Goal: Task Accomplishment & Management: Manage account settings

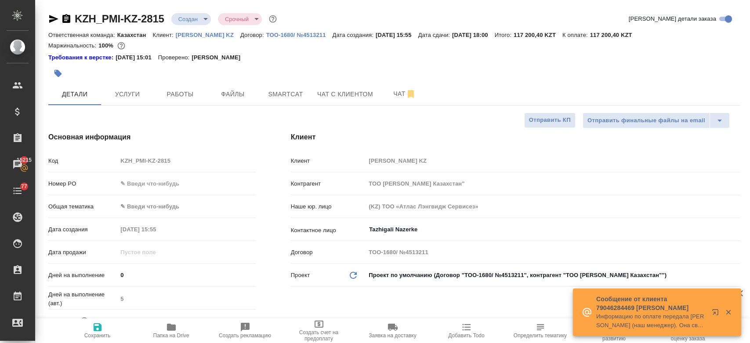
select select "RU"
click at [152, 190] on div "Номер PO" at bounding box center [151, 183] width 207 height 15
click at [150, 181] on input "text" at bounding box center [186, 183] width 137 height 13
paste input "#5701382791"
type input "#5701382791"
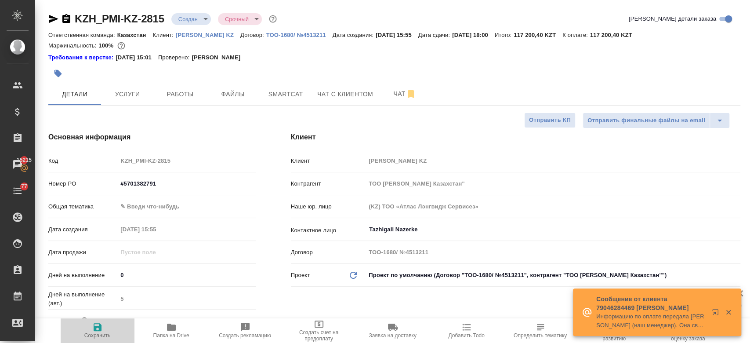
click at [100, 332] on icon "button" at bounding box center [97, 327] width 11 height 11
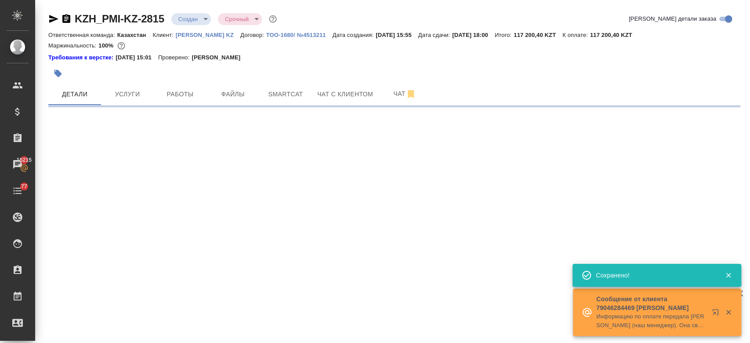
select select "RU"
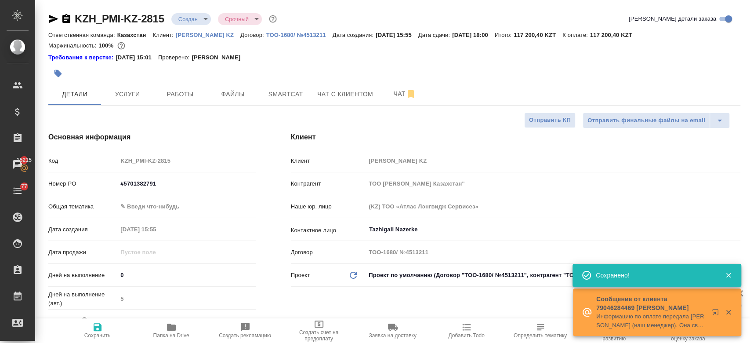
type textarea "x"
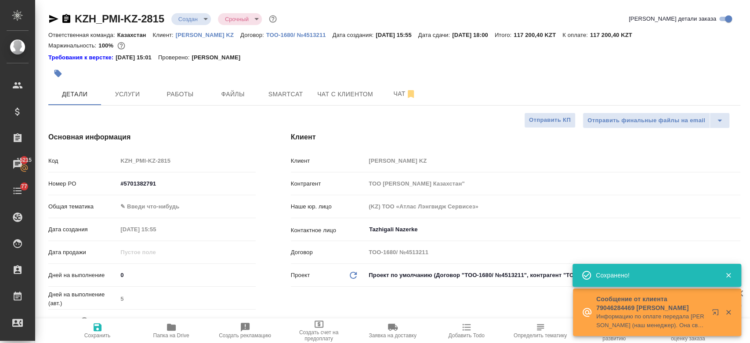
type textarea "x"
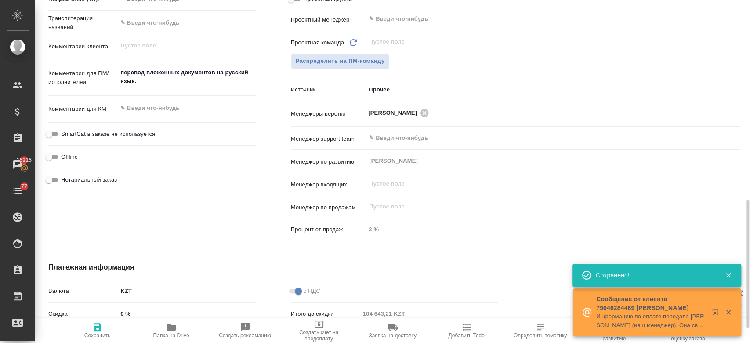
scroll to position [496, 0]
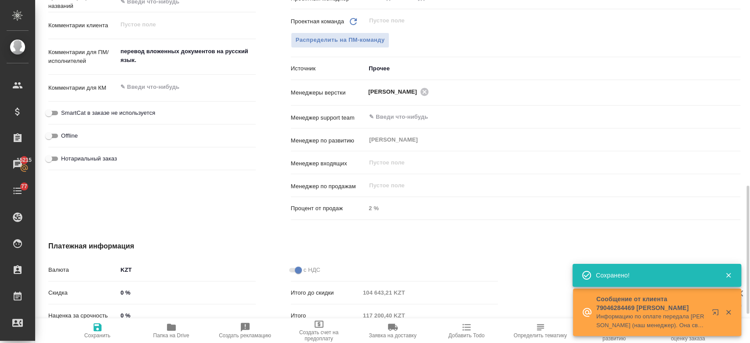
click at [177, 67] on div "перевод вложенных документов на русский язык. x" at bounding box center [186, 57] width 138 height 28
type textarea "x"
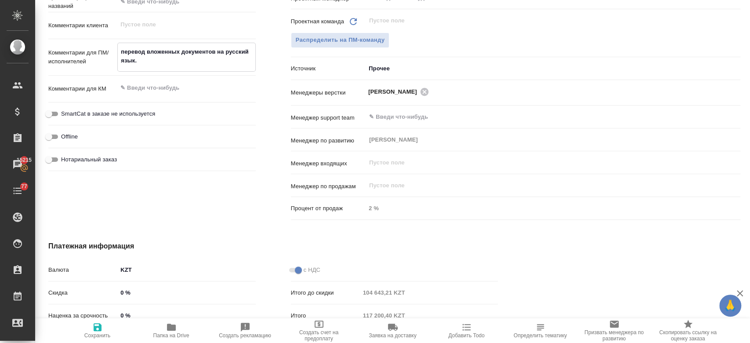
type textarea "перевод вложенных документов на русский язык."
type textarea "x"
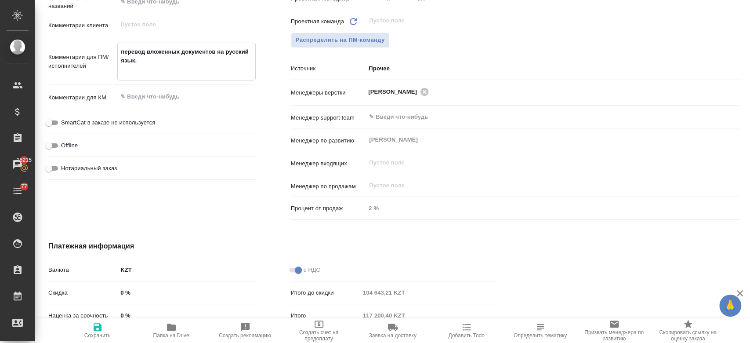
paste textarea "Также, для корректного использования терминологии, пожалуйста, ориентируйтесь н…"
type textarea "перевод вложенных документов на русский язык. Также, для корректного использова…"
type textarea "x"
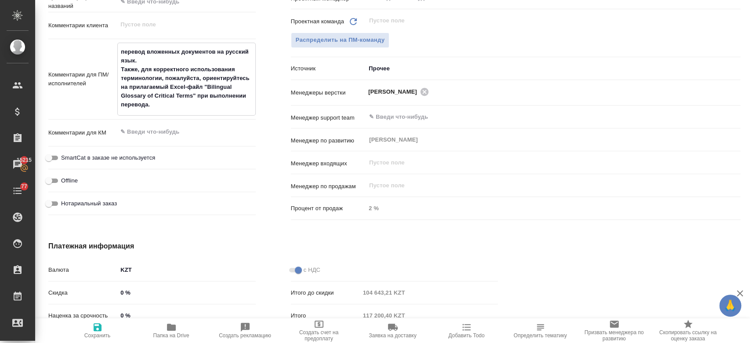
type textarea "перевод вложенных документов на русский язык. Также, для корректного использова…"
type textarea "x"
type textarea "перевод вложенных документов на русский язык. Также, для корректного использова…"
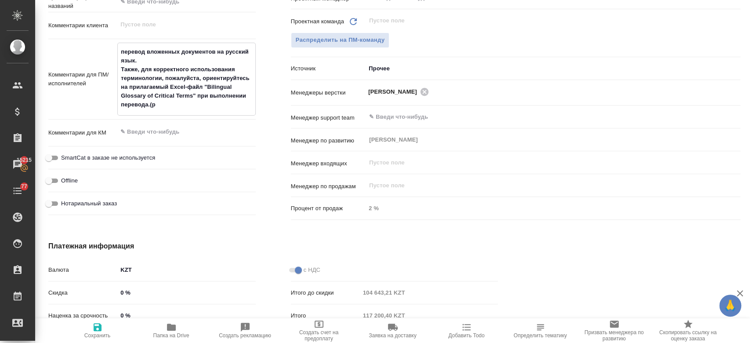
type textarea "x"
type textarea "перевод вложенных документов на русский язык. Также, для корректного использова…"
type textarea "x"
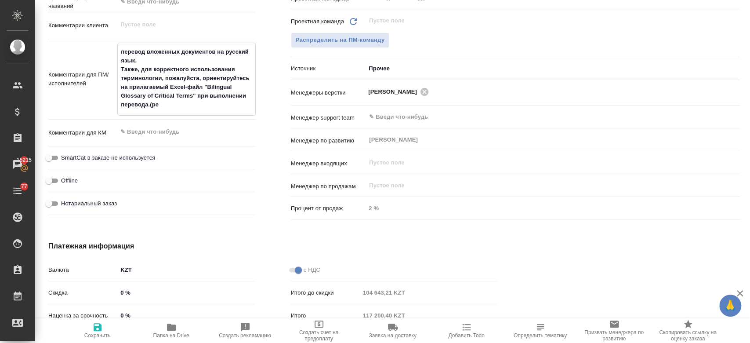
type textarea "x"
type textarea "перевод вложенных документов на русский язык. Также, для корректного использова…"
type textarea "x"
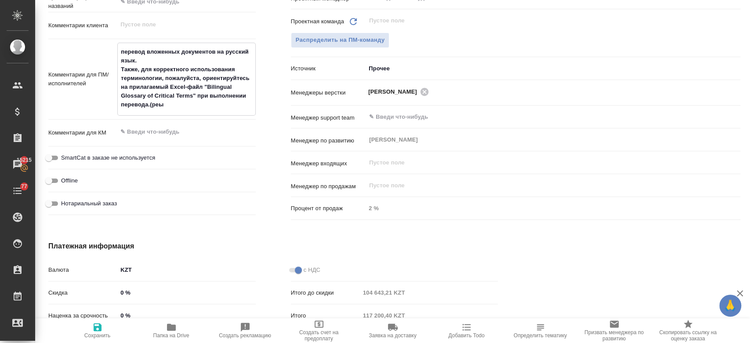
type textarea "x"
type textarea "перевод вложенных документов на русский язык. Также, для корректного использова…"
type textarea "x"
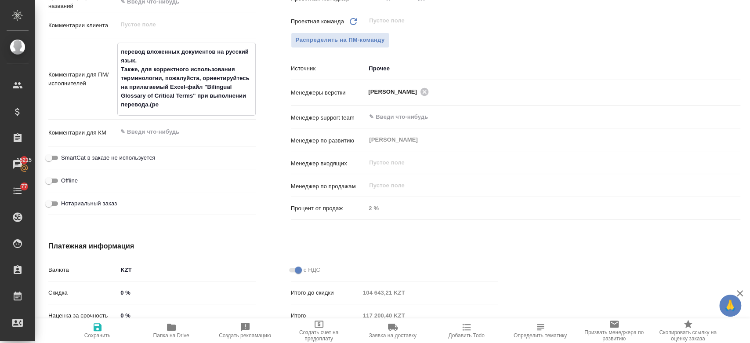
type textarea "перевод вложенных документов на русский язык. Также, для корректного использова…"
type textarea "x"
type textarea "перевод вложенных документов на русский язык. Также, для корректного использова…"
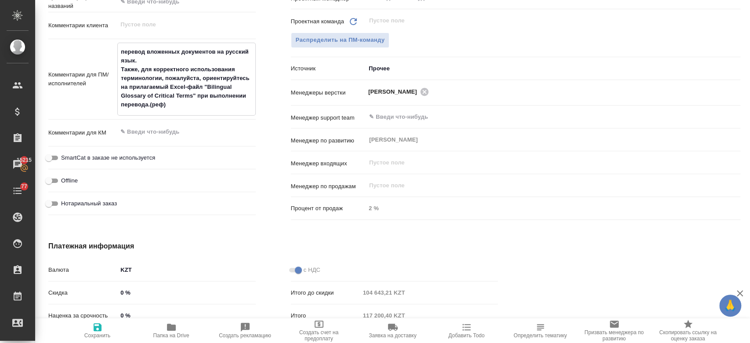
type textarea "x"
type textarea "перевод вложенных документов на русский язык. Также, для корректного использова…"
type textarea "x"
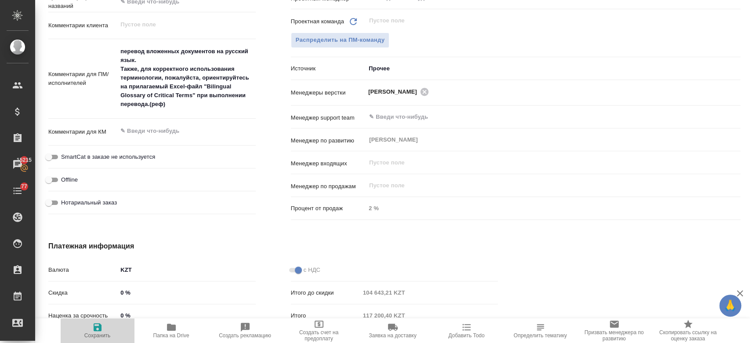
click at [104, 323] on span "Сохранить" at bounding box center [97, 330] width 63 height 17
type textarea "x"
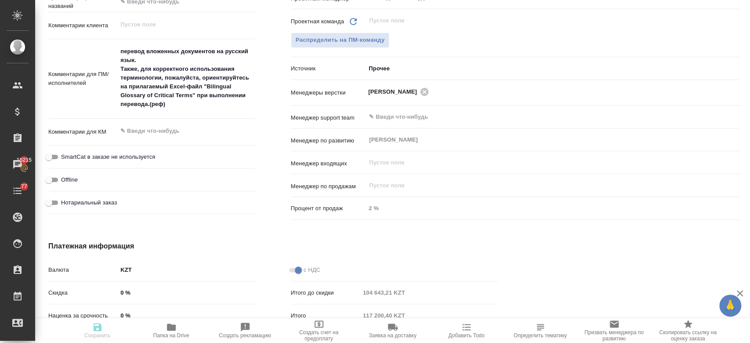
type textarea "x"
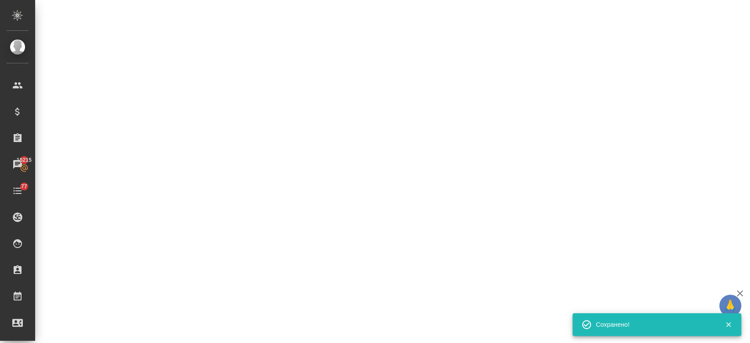
select select "RU"
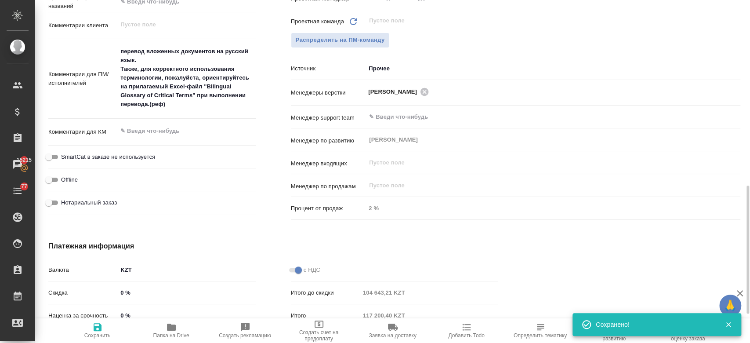
type textarea "x"
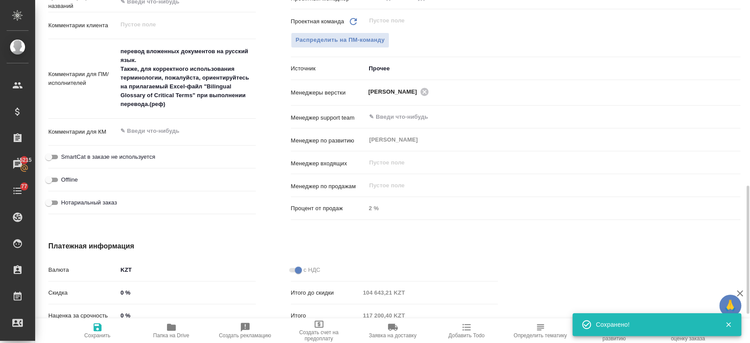
type textarea "x"
click at [170, 336] on span "Папка на Drive" at bounding box center [171, 335] width 36 height 6
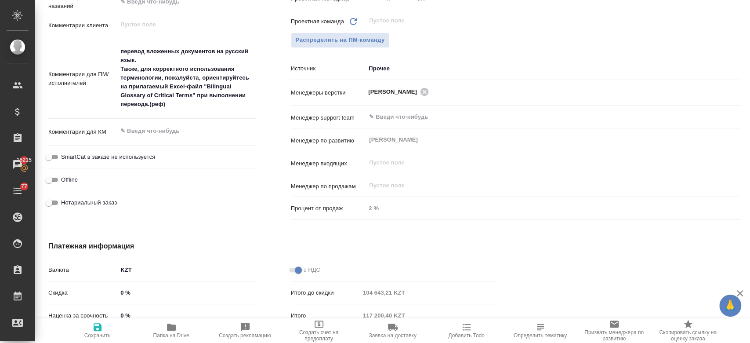
type textarea "x"
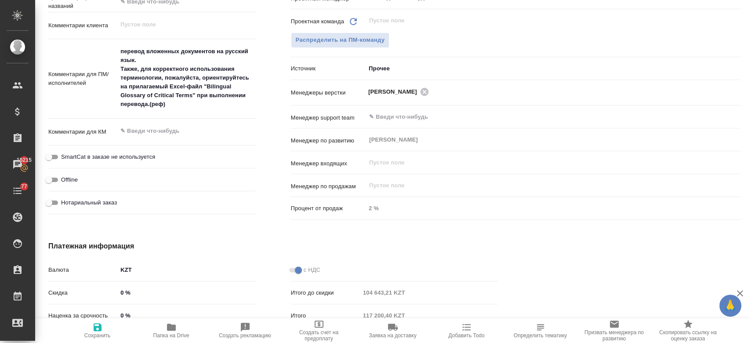
type textarea "x"
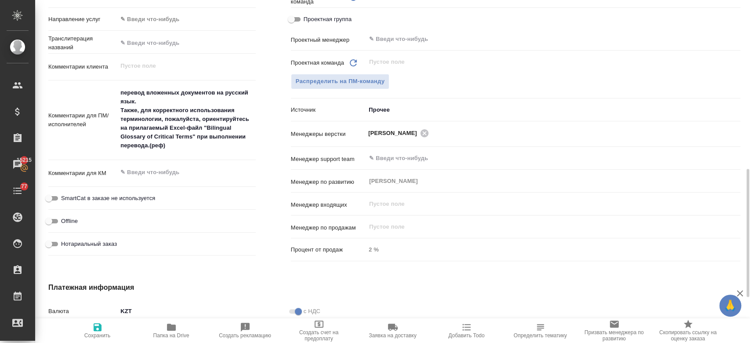
scroll to position [453, 0]
click at [331, 85] on span "Распределить на ПМ-команду" at bounding box center [340, 82] width 89 height 10
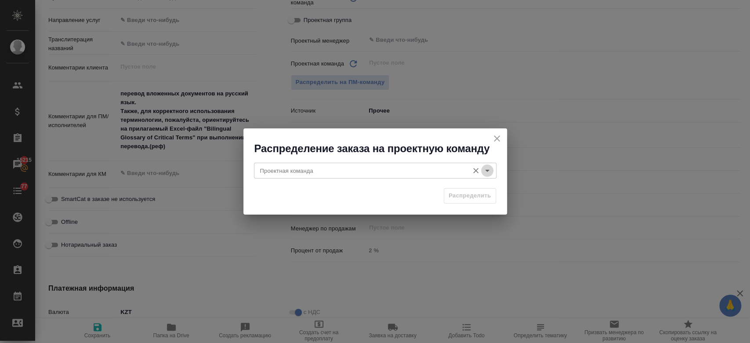
click at [487, 169] on icon "Open" at bounding box center [487, 170] width 11 height 11
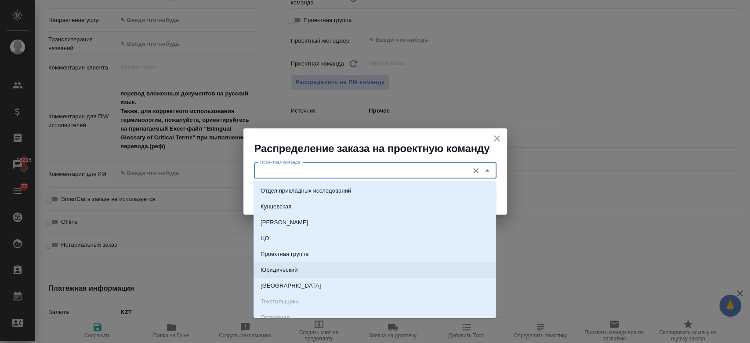
click at [366, 270] on li "Юридический" at bounding box center [375, 270] width 243 height 16
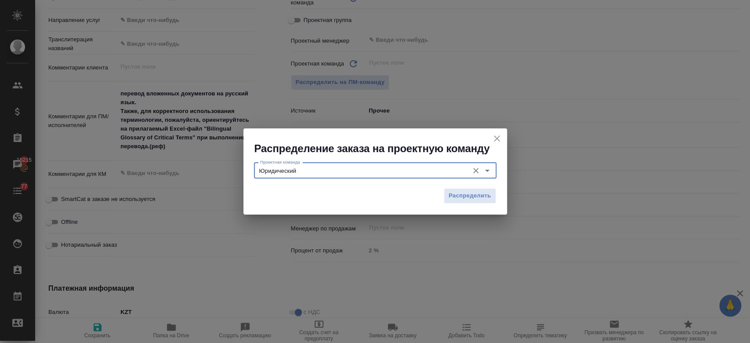
type input "Юридический"
click at [467, 194] on span "Распределить" at bounding box center [470, 196] width 43 height 10
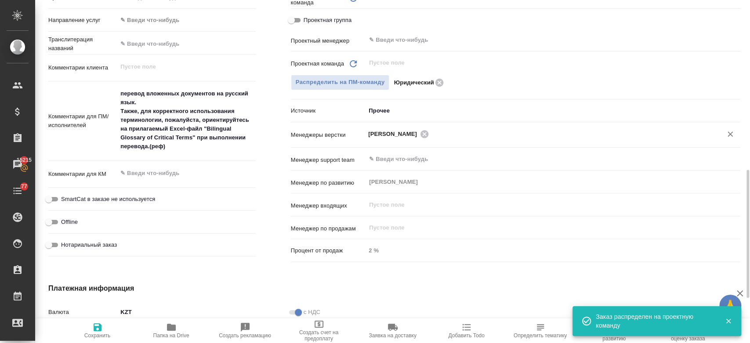
type textarea "x"
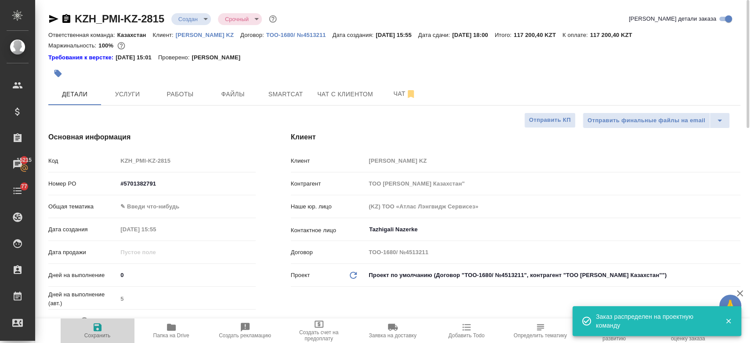
click at [103, 323] on span "Сохранить" at bounding box center [97, 330] width 63 height 17
type textarea "x"
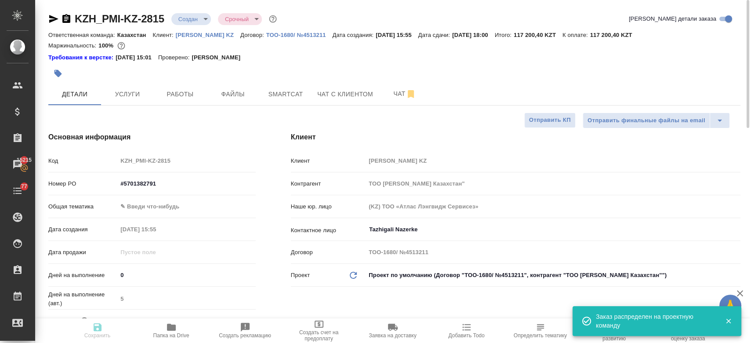
type textarea "x"
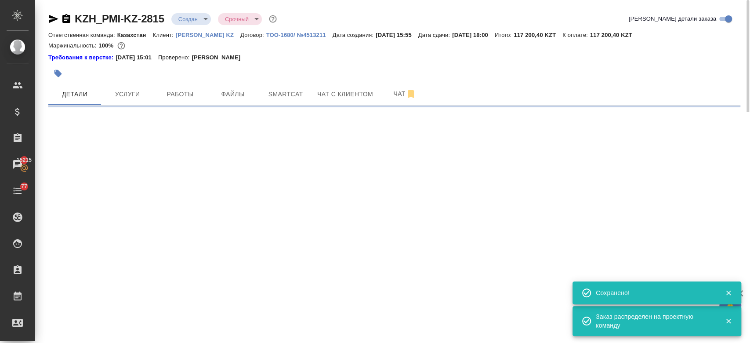
select select "RU"
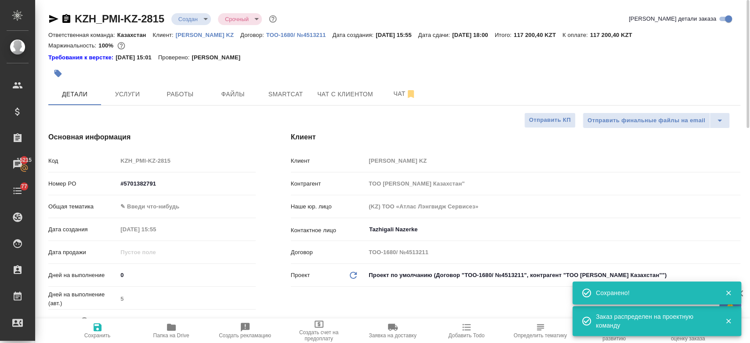
click at [198, 19] on body "🙏 .cls-1 fill:#fff; AWATERA Kosherbayeva Nazerke Клиенты Спецификации Заказы 15…" at bounding box center [375, 171] width 750 height 343
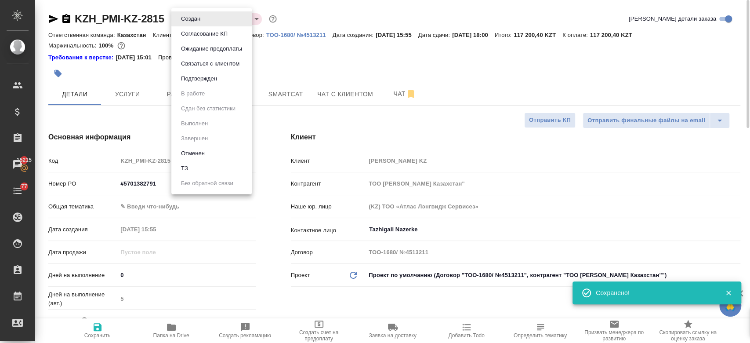
type textarea "x"
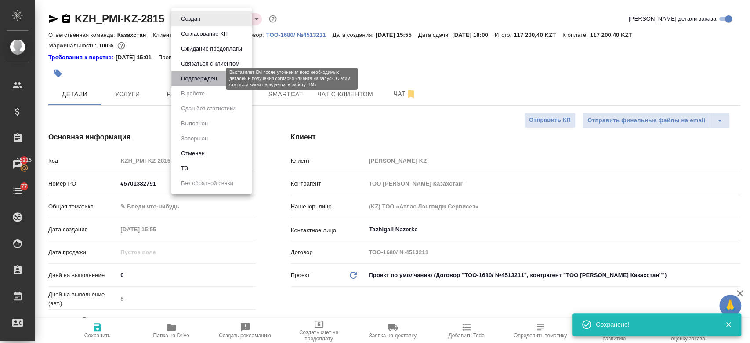
click at [208, 76] on button "Подтвержден" at bounding box center [198, 79] width 41 height 10
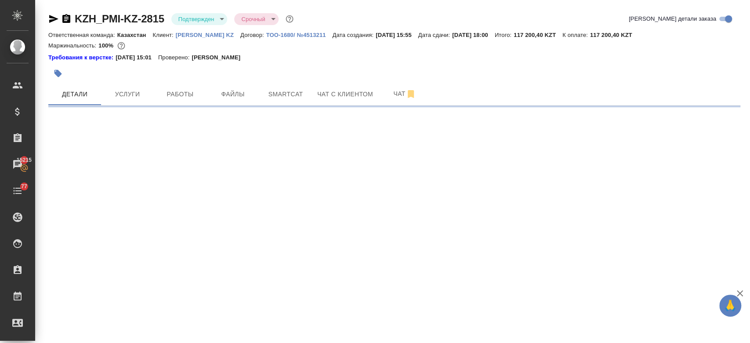
select select "RU"
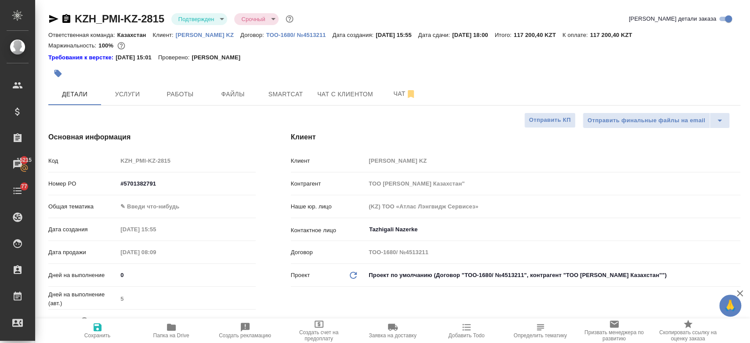
type textarea "x"
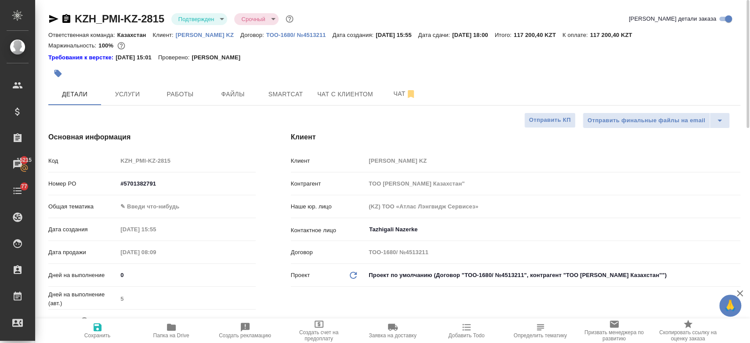
type textarea "x"
click at [278, 69] on div at bounding box center [278, 73] width 461 height 19
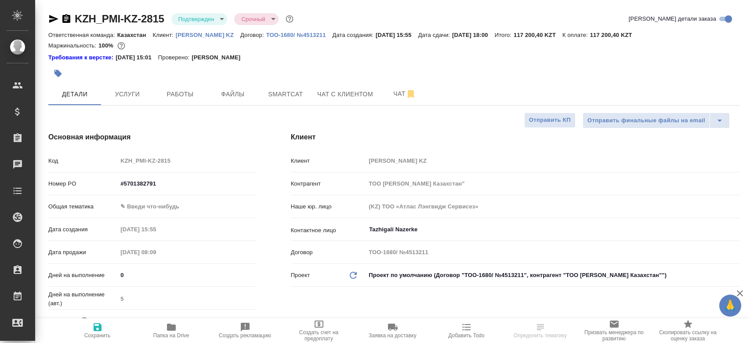
select select "RU"
